Goal: Transaction & Acquisition: Purchase product/service

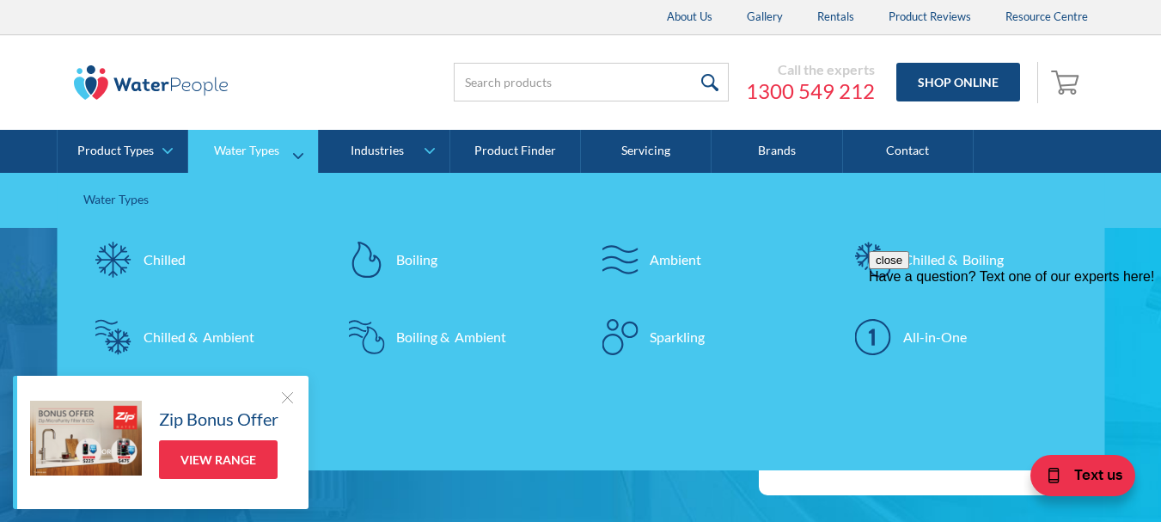
click at [167, 264] on div "Chilled" at bounding box center [165, 259] width 42 height 21
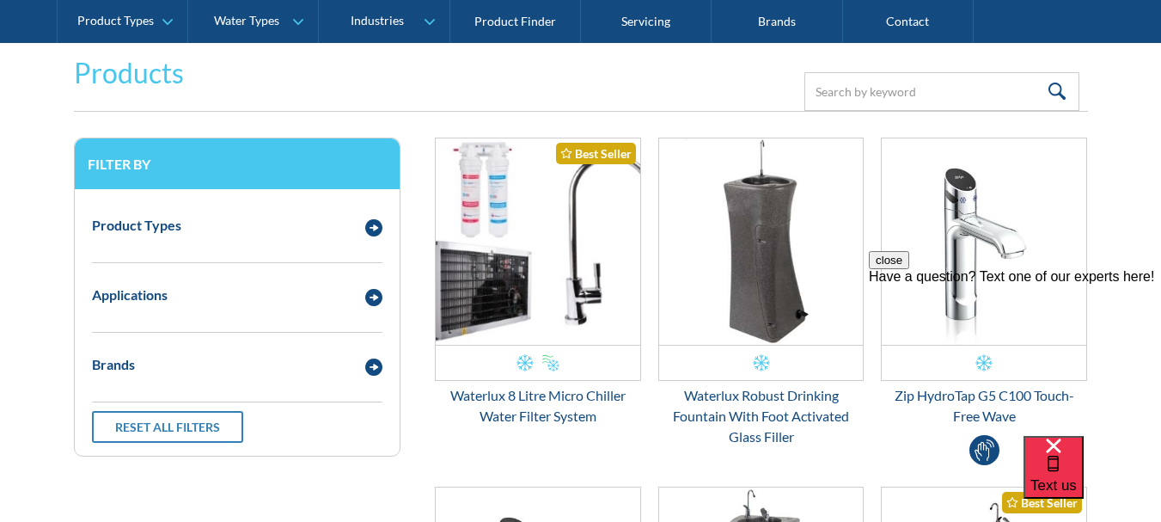
scroll to position [364, 0]
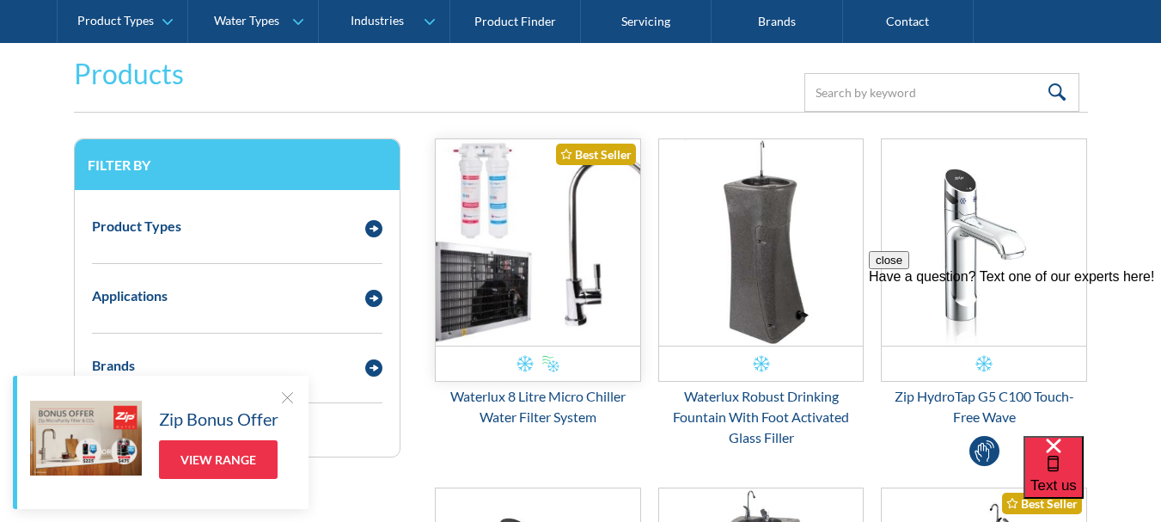
click at [568, 281] on img "Email Form 3" at bounding box center [538, 242] width 205 height 206
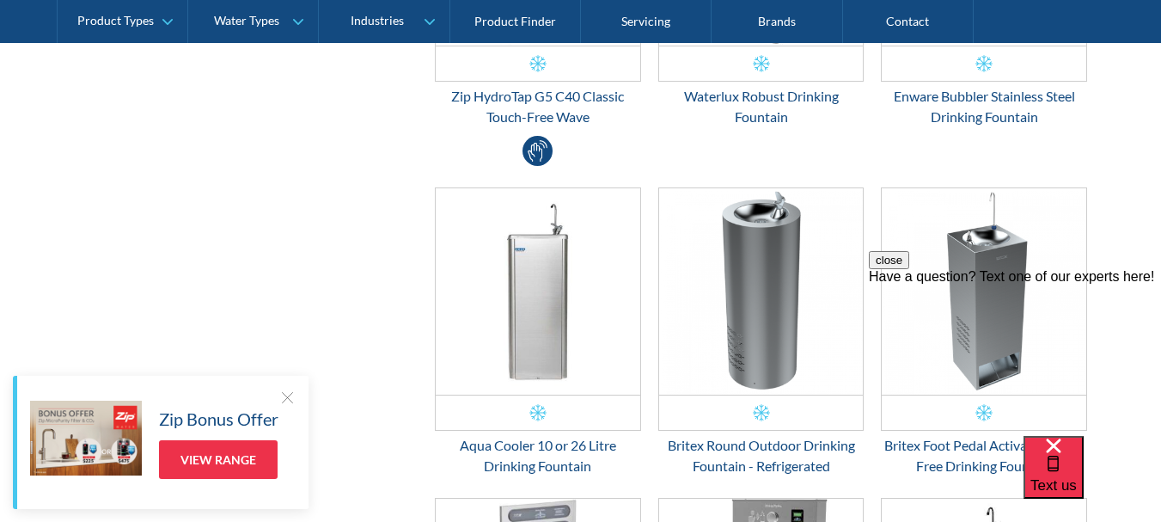
scroll to position [959, 0]
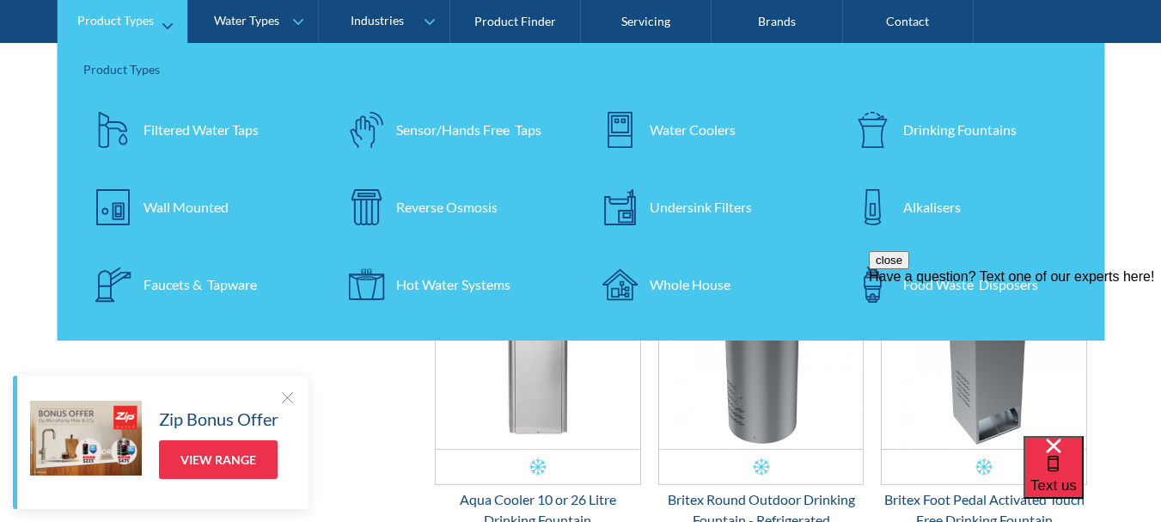
click at [181, 125] on div "Filtered Water Taps" at bounding box center [201, 129] width 115 height 21
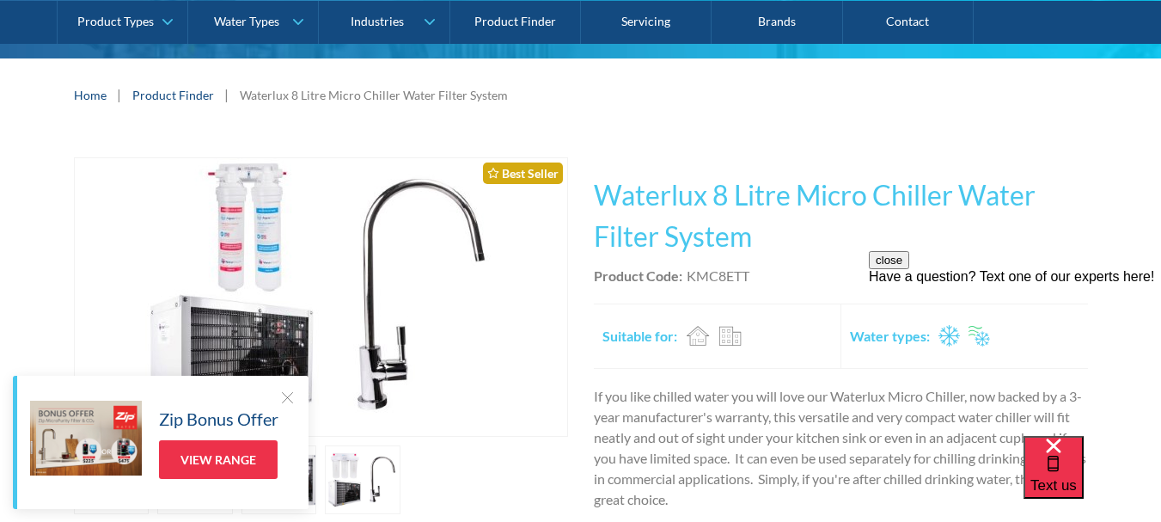
scroll to position [231, 0]
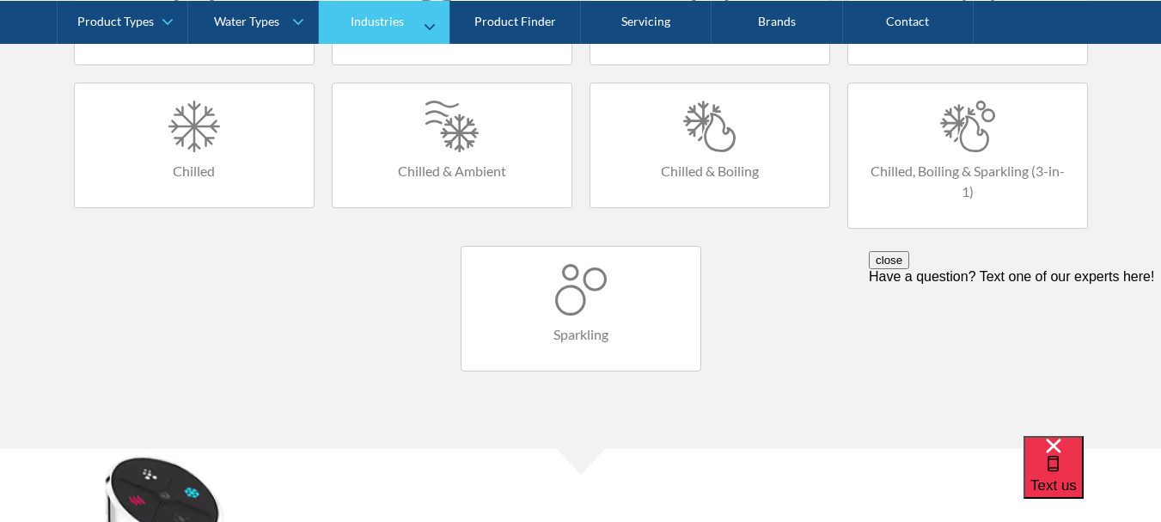
scroll to position [1257, 0]
click at [183, 150] on div at bounding box center [194, 126] width 205 height 52
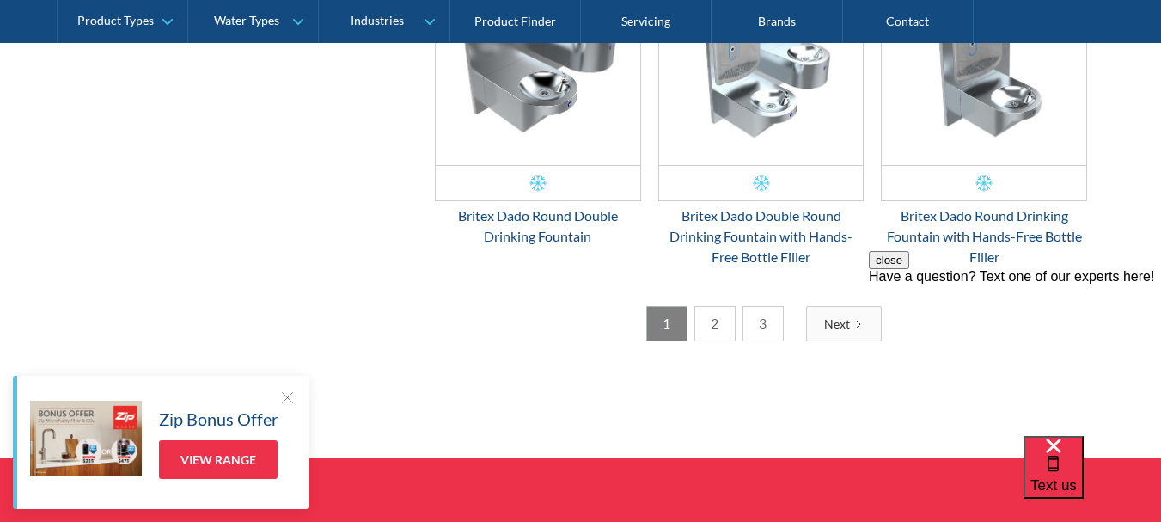
scroll to position [2814, 0]
click at [720, 330] on link "2" at bounding box center [715, 324] width 41 height 35
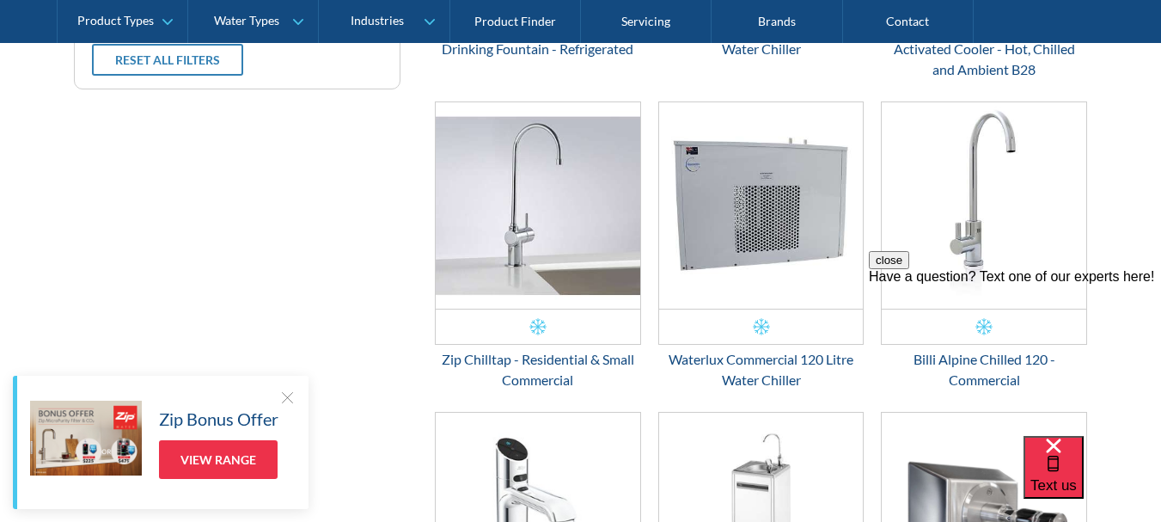
scroll to position [731, 0]
click at [910, 269] on button "close" at bounding box center [889, 260] width 40 height 18
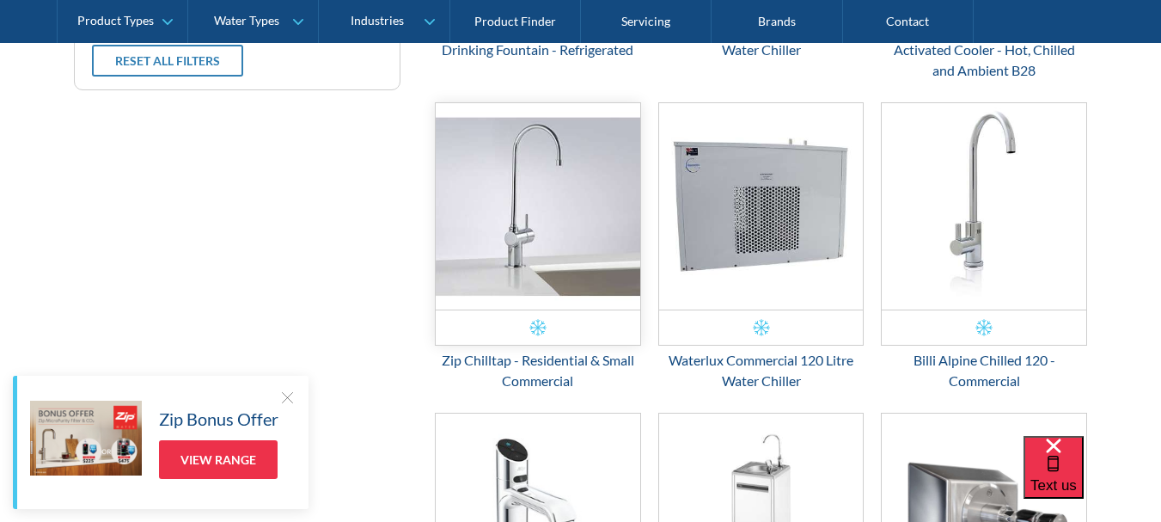
click at [547, 266] on img "Email Form 3" at bounding box center [538, 206] width 205 height 206
